Goal: Check status: Check status

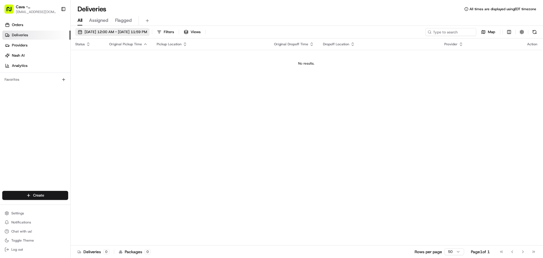
click at [121, 34] on span "[DATE] 12:00 AM - [DATE] 11:59 PM" at bounding box center [116, 31] width 62 height 5
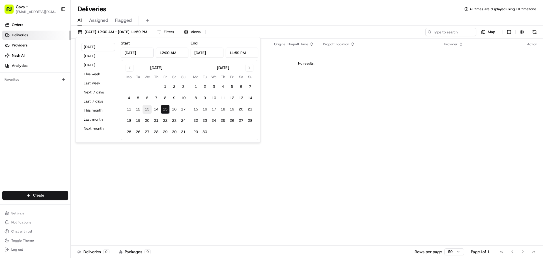
click at [149, 108] on button "13" at bounding box center [146, 109] width 9 height 9
type input "[DATE]"
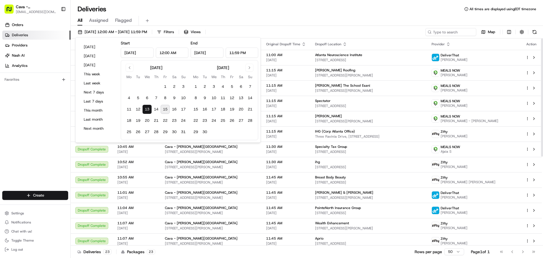
click at [316, 15] on div "All Assigned Flagged" at bounding box center [307, 20] width 472 height 12
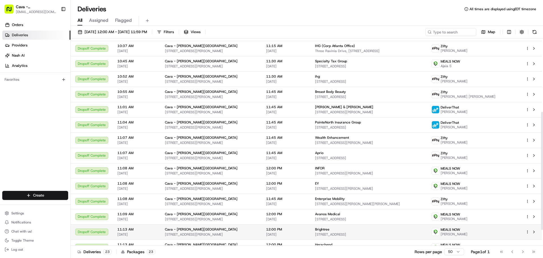
scroll to position [141, 0]
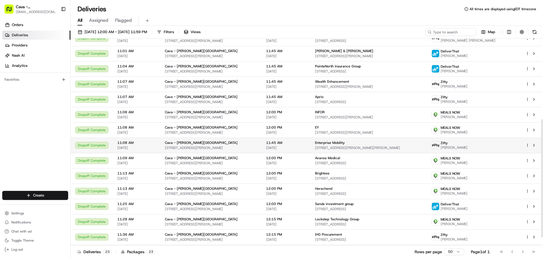
click at [329, 146] on span "[STREET_ADDRESS][PERSON_NAME][PERSON_NAME]" at bounding box center [368, 147] width 107 height 5
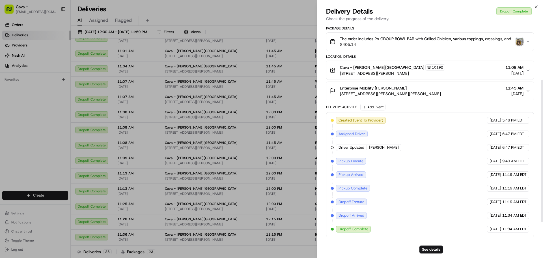
scroll to position [114, 0]
click at [518, 41] on img "button" at bounding box center [519, 42] width 8 height 8
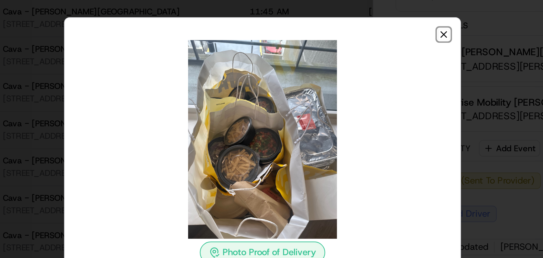
click at [345, 58] on icon "button" at bounding box center [345, 60] width 5 height 5
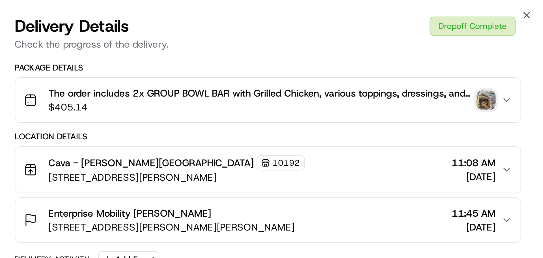
scroll to position [0, 0]
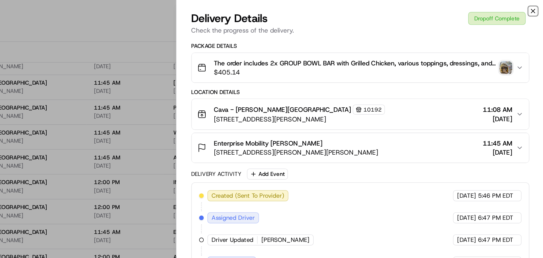
click at [535, 7] on icon "button" at bounding box center [536, 7] width 5 height 5
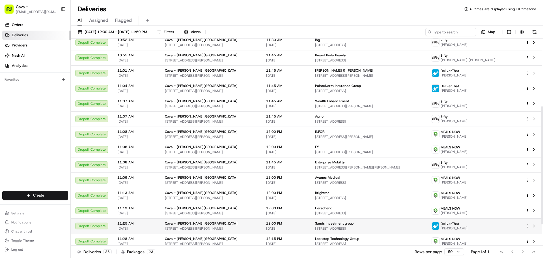
scroll to position [99, 0]
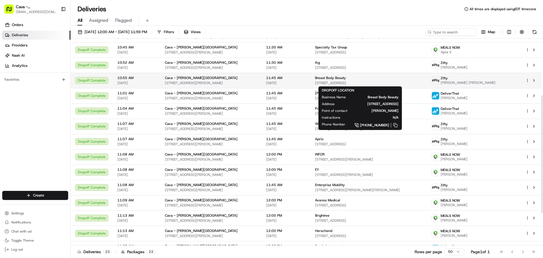
click at [340, 83] on span "[STREET_ADDRESS]" at bounding box center [368, 83] width 107 height 5
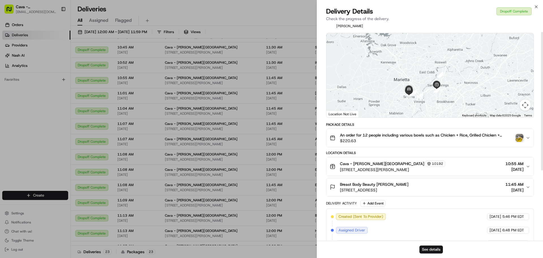
scroll to position [0, 0]
